Goal: Contribute content

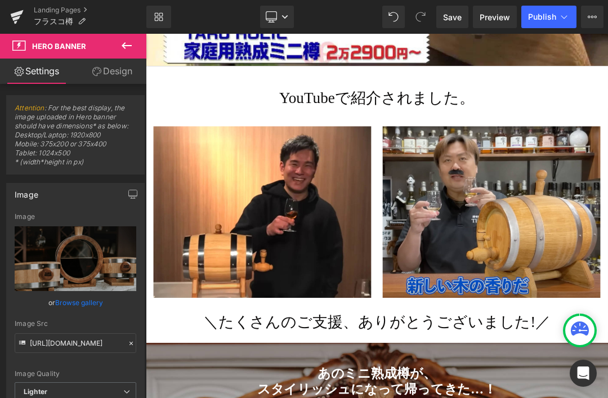
scroll to position [2419, 0]
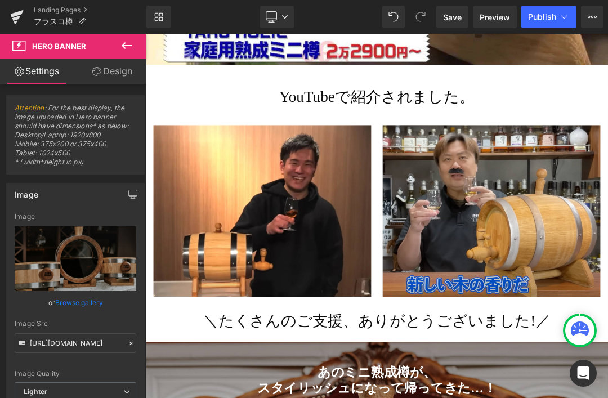
click at [73, 11] on link "Landing Pages" at bounding box center [90, 10] width 113 height 9
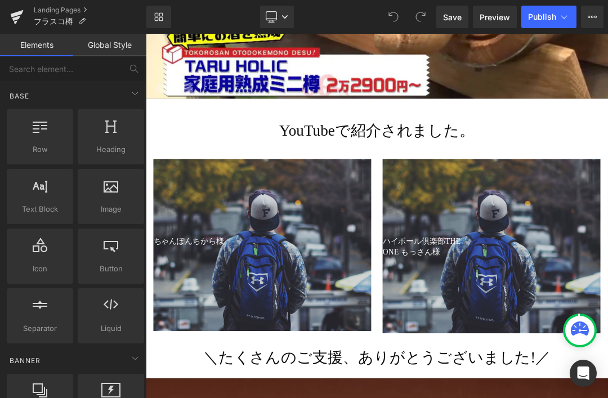
scroll to position [2373, 0]
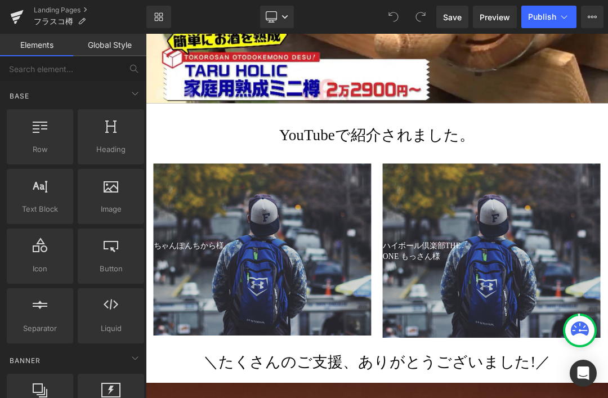
click at [146, 34] on div at bounding box center [146, 34] width 0 height 0
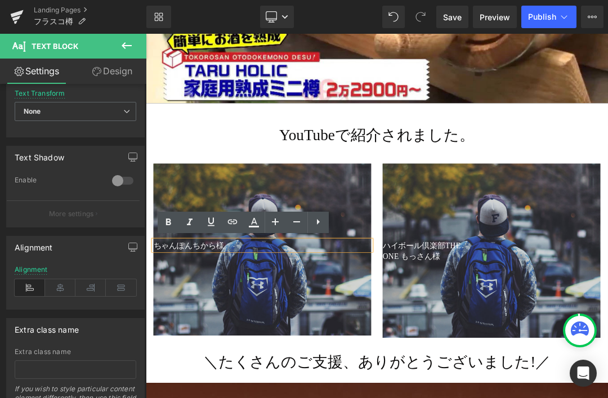
scroll to position [338, 0]
click at [66, 292] on icon at bounding box center [60, 285] width 30 height 17
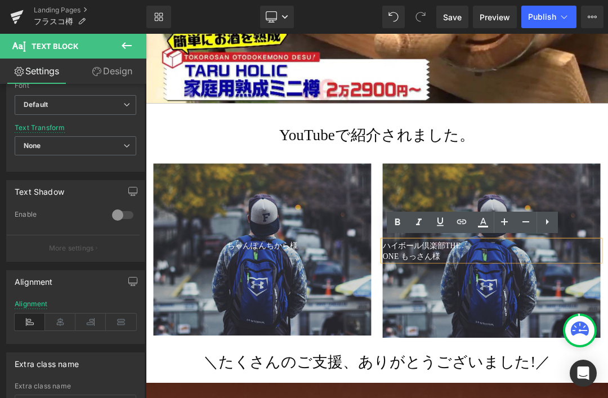
scroll to position [301, 0]
click at [65, 323] on icon at bounding box center [60, 323] width 30 height 17
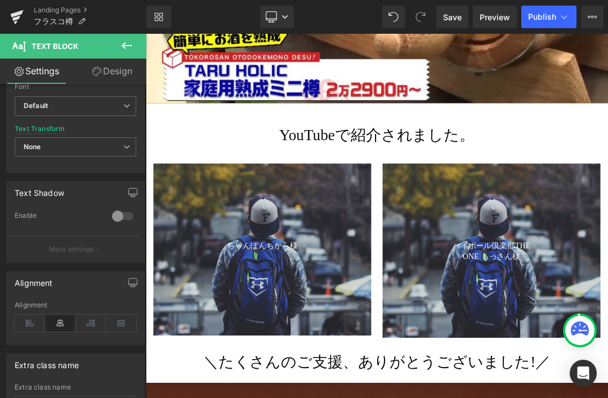
click at [378, 297] on div at bounding box center [317, 351] width 321 height 253
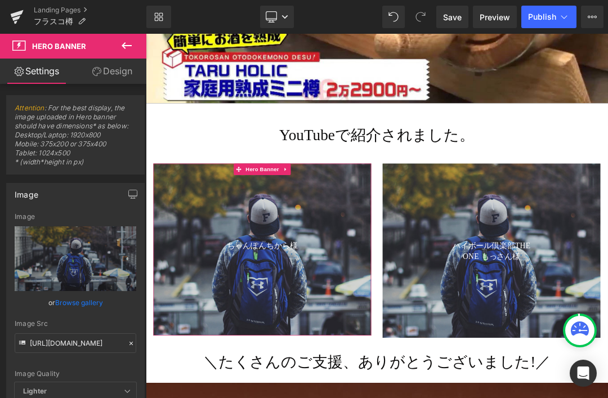
click at [0, 0] on icon "Replace Image" at bounding box center [0, 0] width 0 height 0
type input "C:\fakepath\media01.jpg"
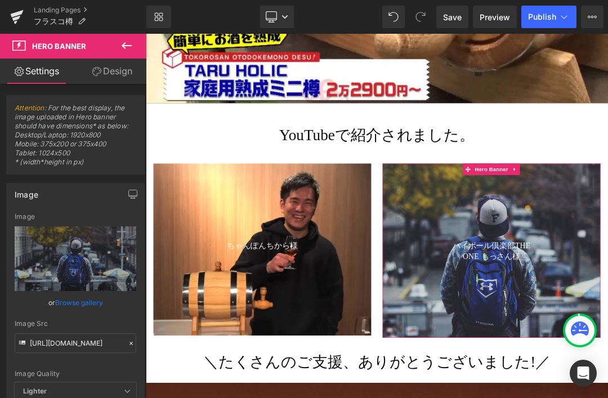
click at [0, 0] on icon "Replace Image" at bounding box center [0, 0] width 0 height 0
type input "C:\fakepath\media02.jpg"
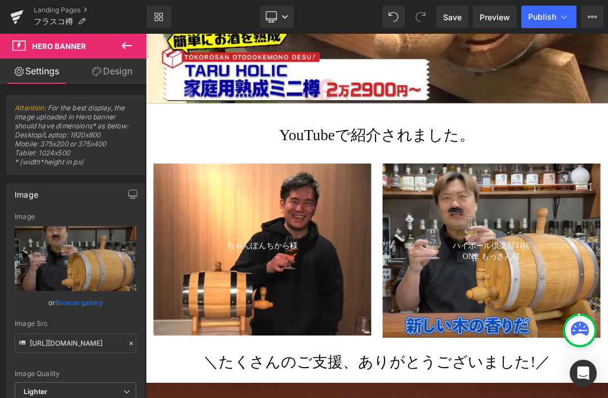
scroll to position [6, 0]
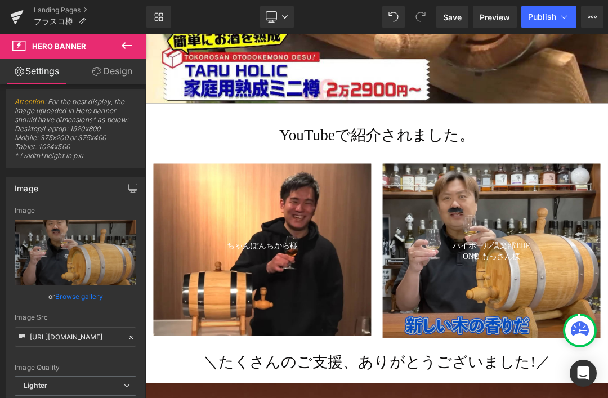
click at [457, 18] on span "Save" at bounding box center [452, 17] width 19 height 12
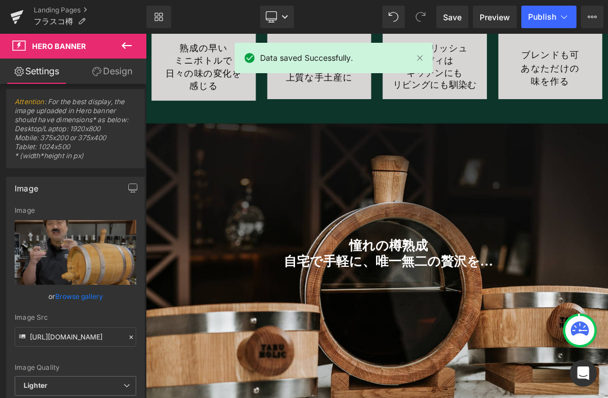
scroll to position [3696, 0]
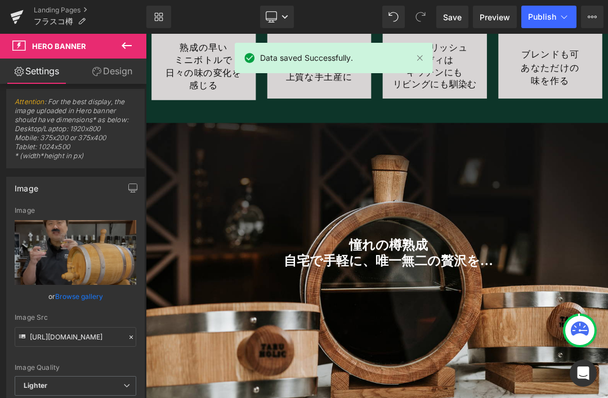
click at [425, 54] on link at bounding box center [420, 58] width 12 height 12
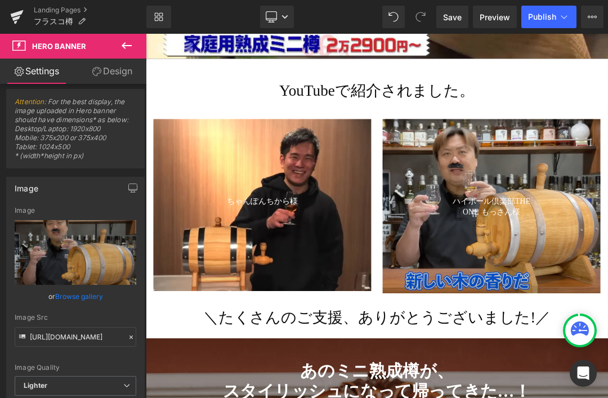
scroll to position [2440, 0]
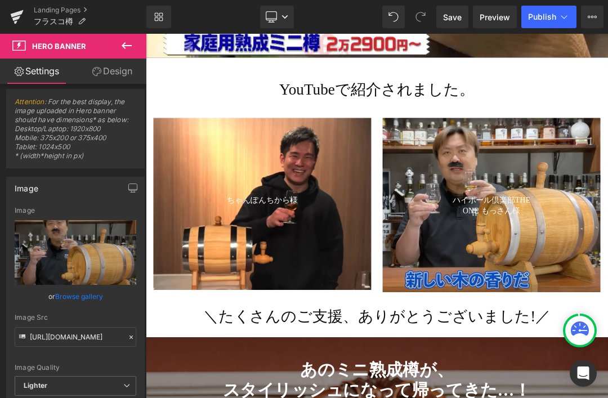
click at [288, 25] on link "Desktop" at bounding box center [277, 17] width 34 height 23
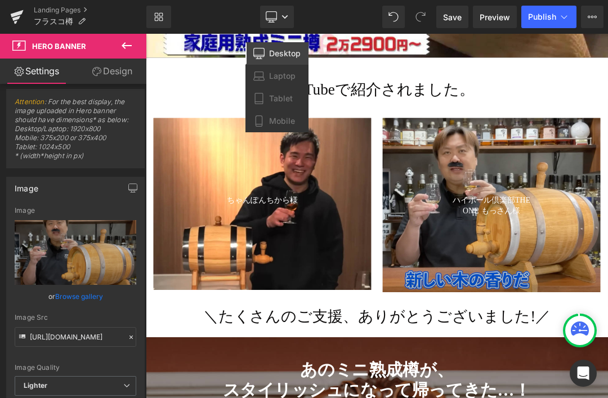
click at [294, 21] on link "Desktop" at bounding box center [277, 17] width 34 height 23
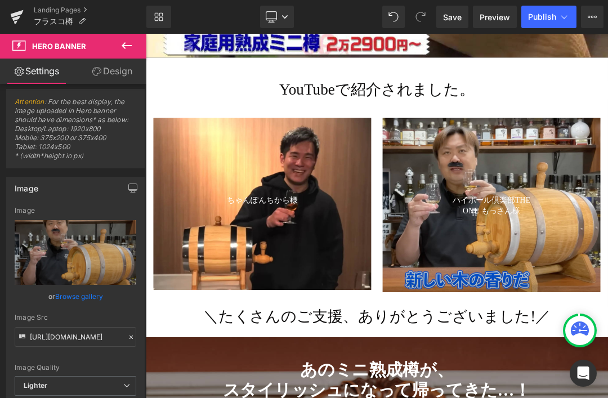
click at [69, 14] on link "Landing Pages" at bounding box center [90, 10] width 113 height 9
